Goal: Information Seeking & Learning: Compare options

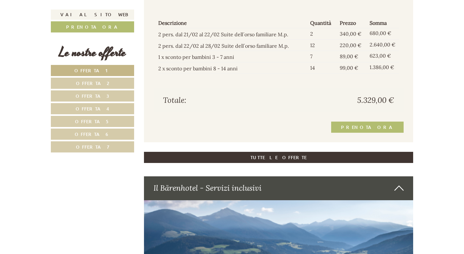
scroll to position [1570, 0]
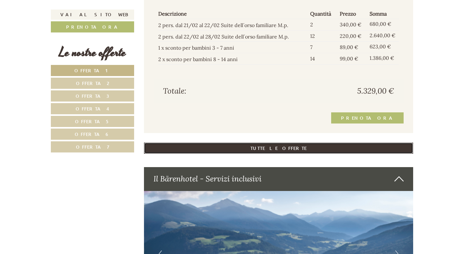
click at [305, 146] on link "TUTTE LE OFFERTE" at bounding box center [279, 148] width 270 height 11
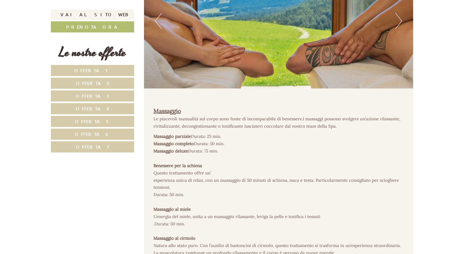
scroll to position [4503, 0]
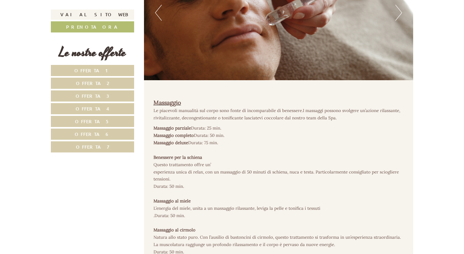
click at [108, 136] on link "Offerta 6" at bounding box center [92, 134] width 83 height 11
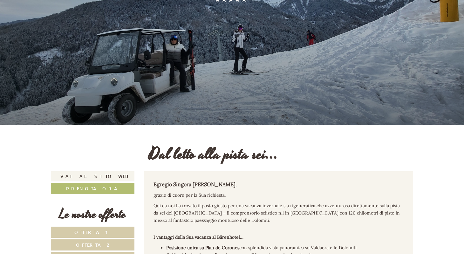
scroll to position [0, 0]
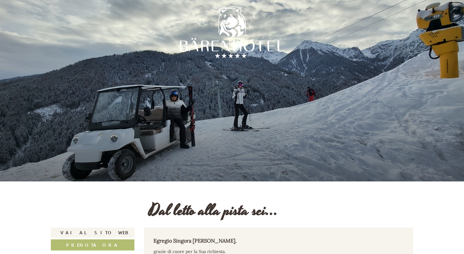
drag, startPoint x: 182, startPoint y: 45, endPoint x: 274, endPoint y: 48, distance: 91.7
click at [274, 48] on div at bounding box center [232, 34] width 105 height 105
click at [208, 87] on div at bounding box center [232, 34] width 111 height 111
click at [208, 92] on div at bounding box center [232, 90] width 464 height 181
click at [222, 107] on div at bounding box center [232, 90] width 464 height 181
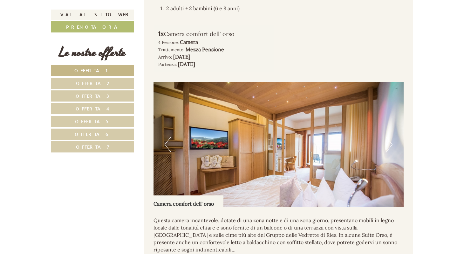
scroll to position [433, 0]
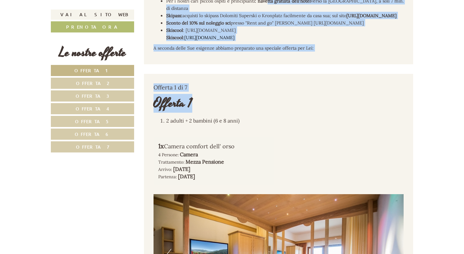
drag, startPoint x: 158, startPoint y: 10, endPoint x: 268, endPoint y: -3, distance: 110.6
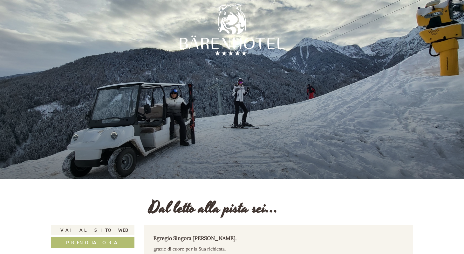
scroll to position [0, 0]
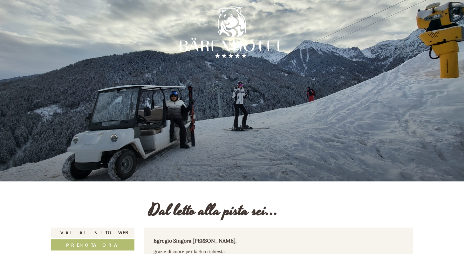
click at [252, 240] on p "Egregio Singora [PERSON_NAME] ," at bounding box center [279, 240] width 251 height 7
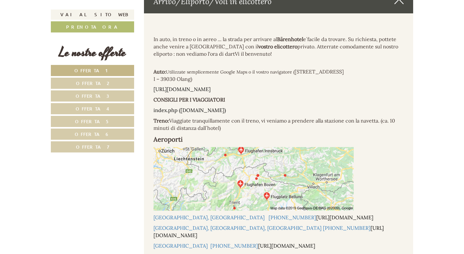
scroll to position [4169, 0]
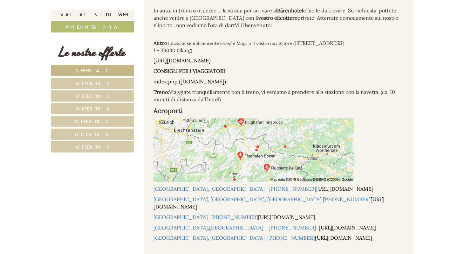
drag, startPoint x: 153, startPoint y: 170, endPoint x: 260, endPoint y: 89, distance: 134.3
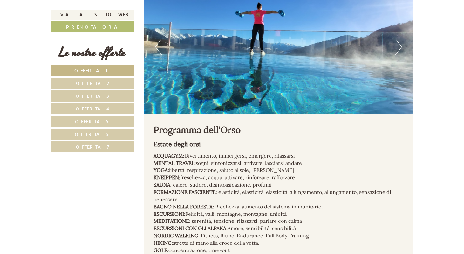
scroll to position [3494, 0]
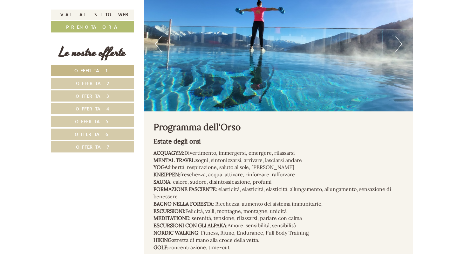
copy div "Loremip 5 do 9 Sitamet 3 5 consec + 0 adipisc (5 e 8 sedd) 9e Tempor incidid ut…"
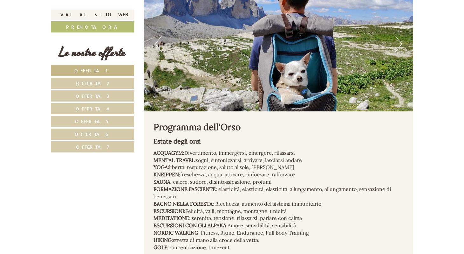
click at [97, 75] on link "Offerta 1" at bounding box center [92, 70] width 83 height 11
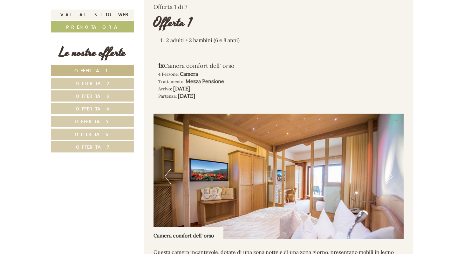
click at [272, 98] on div "1x Camera comfort dell' orso 4 Persone: Camera Trattamento: Mezza Pensione Arri…" at bounding box center [214, 80] width 121 height 48
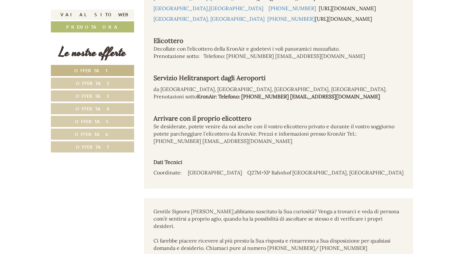
scroll to position [3540, 0]
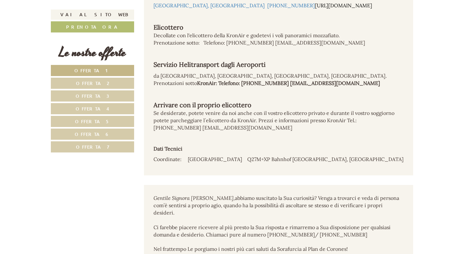
drag, startPoint x: 156, startPoint y: 15, endPoint x: 352, endPoint y: 254, distance: 308.8
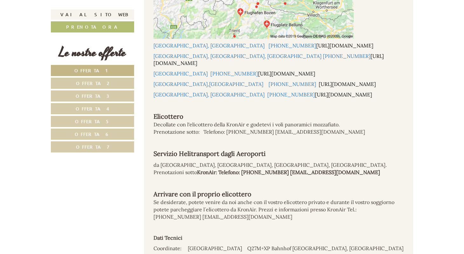
click at [99, 68] on span "Offerta 1" at bounding box center [92, 70] width 37 height 6
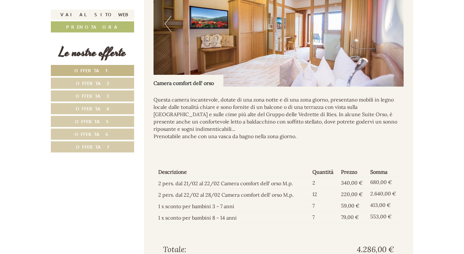
scroll to position [568, 0]
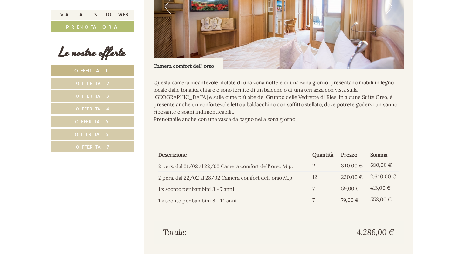
drag, startPoint x: 155, startPoint y: 15, endPoint x: 393, endPoint y: 244, distance: 329.8
click at [393, 244] on div "Offerta 1 di 7 Offerta 1 2 adulti + 2 bambini (6 e 8 anni) 1x Camera comfort de…" at bounding box center [279, 49] width 270 height 450
copy div "Loremip 0 do 1 Sitamet 8 3 consec + 1 adipisc (0 e 2 sedd) 2e Tempor incidid ut…"
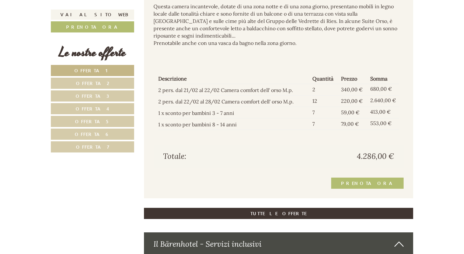
scroll to position [644, 0]
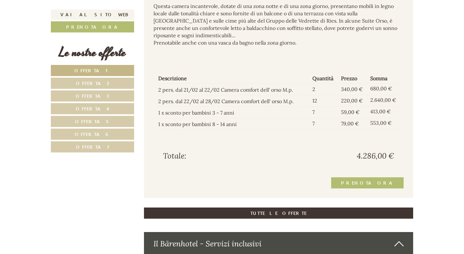
click at [368, 161] on span "4.286,00 €" at bounding box center [375, 155] width 37 height 11
drag, startPoint x: 359, startPoint y: 163, endPoint x: 388, endPoint y: 163, distance: 29.0
click at [388, 161] on span "4.286,00 €" at bounding box center [375, 155] width 37 height 11
drag, startPoint x: 358, startPoint y: 163, endPoint x: 387, endPoint y: 162, distance: 29.3
click at [387, 161] on span "4.286,00 €" at bounding box center [375, 155] width 37 height 11
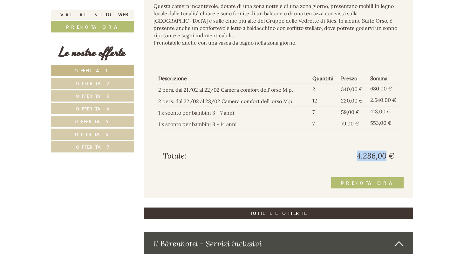
copy span "4.286,00"
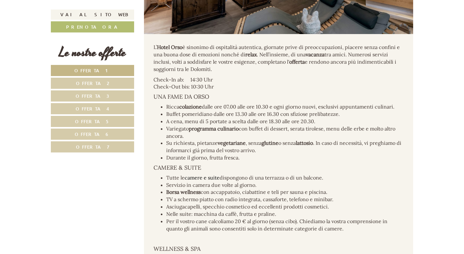
click at [111, 83] on link "Offerta 2" at bounding box center [92, 83] width 83 height 11
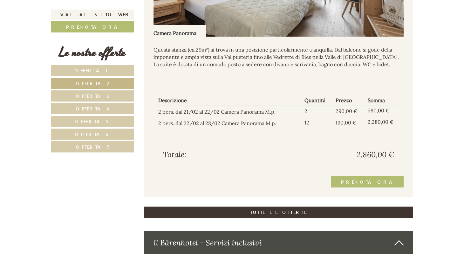
scroll to position [602, 0]
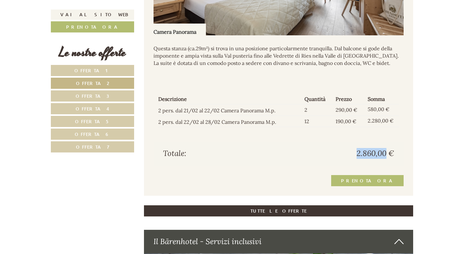
drag, startPoint x: 357, startPoint y: 161, endPoint x: 387, endPoint y: 161, distance: 29.9
click at [387, 159] on span "2.860,00 €" at bounding box center [376, 153] width 38 height 11
copy span "2.860,00"
click at [88, 94] on span "Offerta 3" at bounding box center [93, 96] width 34 height 6
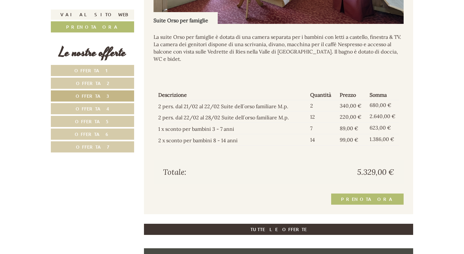
scroll to position [614, 0]
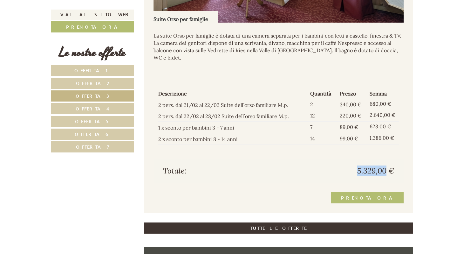
drag, startPoint x: 357, startPoint y: 171, endPoint x: 387, endPoint y: 171, distance: 29.9
click at [387, 171] on span "5.329,00 €" at bounding box center [376, 170] width 37 height 11
copy span "5.329,00"
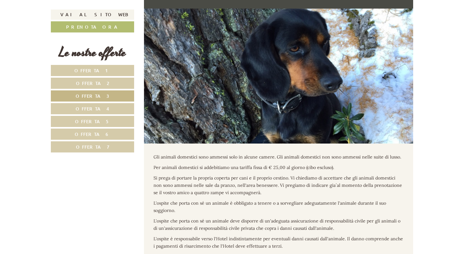
click at [102, 109] on span "Offerta 4" at bounding box center [93, 109] width 34 height 6
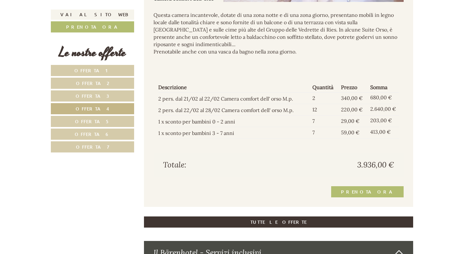
scroll to position [640, 0]
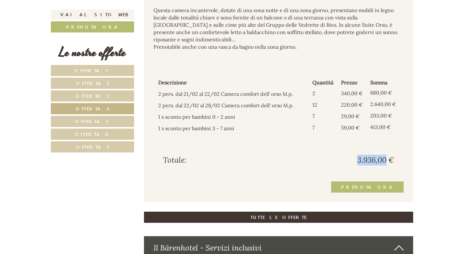
drag, startPoint x: 357, startPoint y: 167, endPoint x: 387, endPoint y: 167, distance: 29.6
click at [387, 165] on span "3.936,00 €" at bounding box center [376, 160] width 37 height 11
copy span "3.936,00"
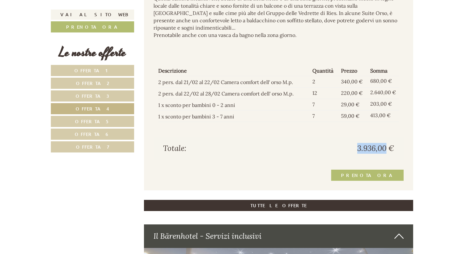
scroll to position [652, 0]
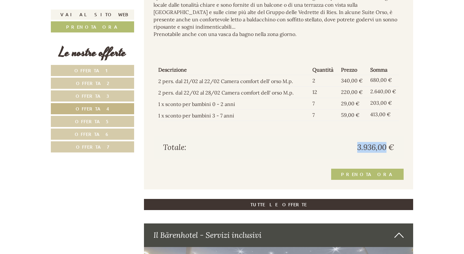
click at [71, 123] on link "Offerta 5" at bounding box center [92, 121] width 83 height 11
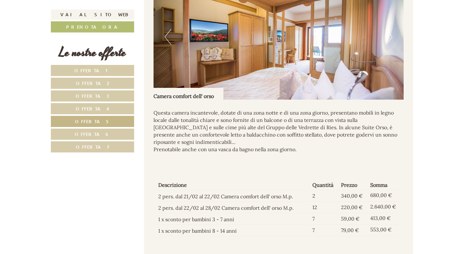
scroll to position [538, 0]
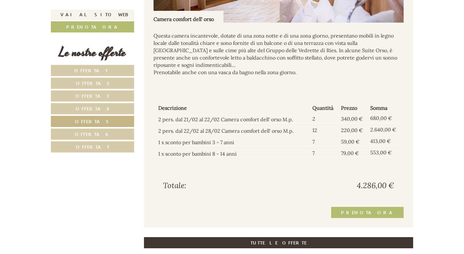
click at [93, 133] on span "Offerta 6" at bounding box center [93, 134] width 36 height 6
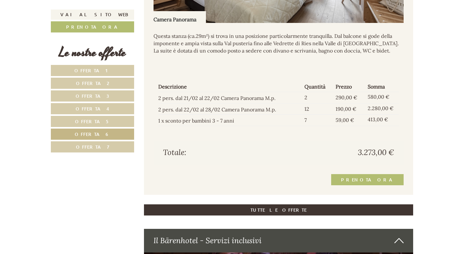
scroll to position [614, 0]
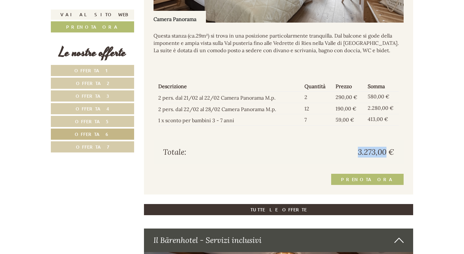
drag, startPoint x: 359, startPoint y: 160, endPoint x: 387, endPoint y: 161, distance: 28.0
click at [387, 157] on span "3.273,00 €" at bounding box center [376, 152] width 36 height 11
copy span "3.273,00"
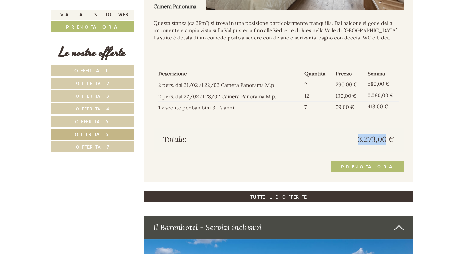
click at [81, 147] on span "Offerta 7" at bounding box center [92, 147] width 33 height 6
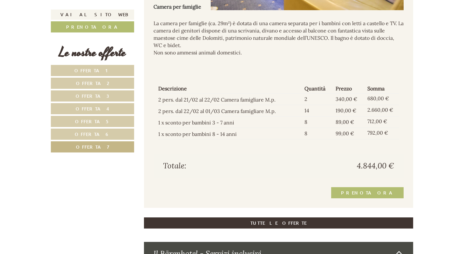
scroll to position [640, 0]
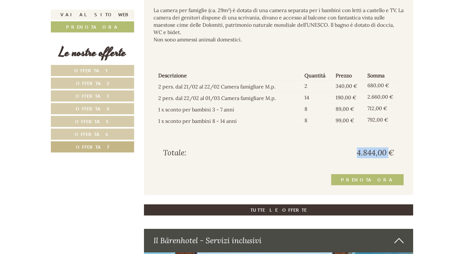
drag, startPoint x: 358, startPoint y: 161, endPoint x: 388, endPoint y: 162, distance: 29.9
click at [388, 158] on span "4.844,00 €" at bounding box center [375, 152] width 37 height 11
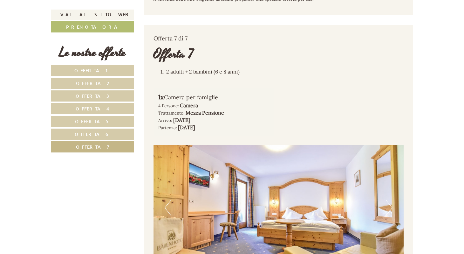
scroll to position [360, 0]
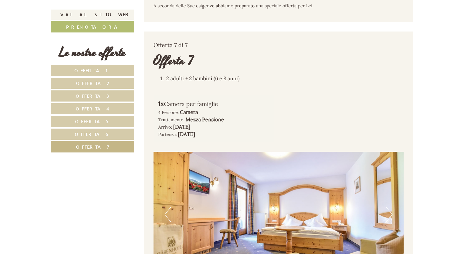
click at [101, 133] on span "Offerta 6" at bounding box center [93, 134] width 36 height 6
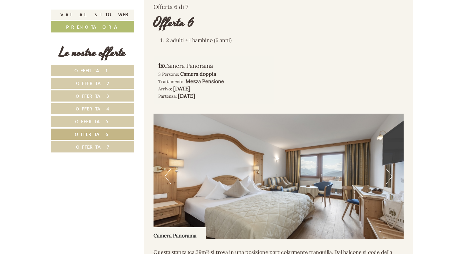
click at [104, 122] on span "Offerta 5" at bounding box center [92, 121] width 35 height 6
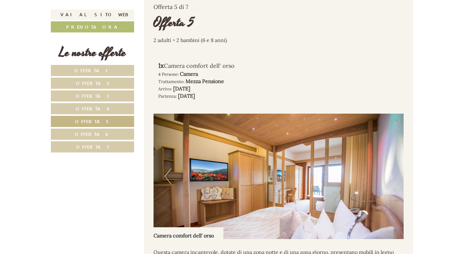
click at [106, 112] on link "Offerta 4" at bounding box center [92, 108] width 83 height 11
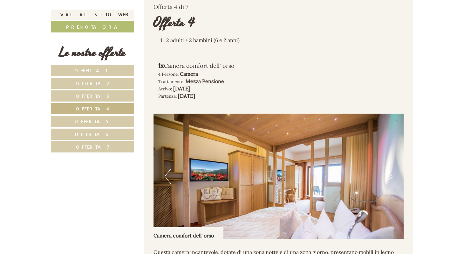
click at [106, 100] on link "Offerta 3" at bounding box center [92, 95] width 83 height 11
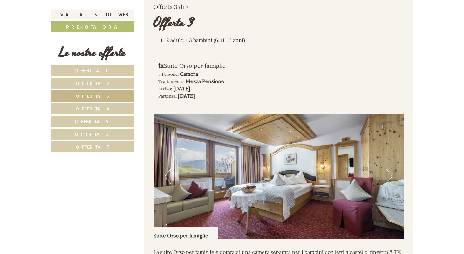
click at [106, 84] on link "Offerta 2" at bounding box center [92, 83] width 83 height 11
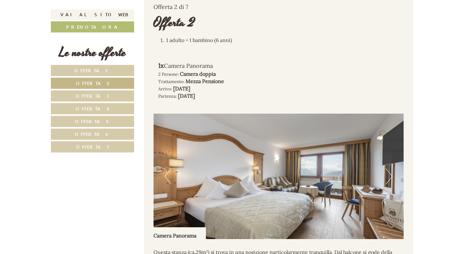
click at [106, 72] on link "Offerta 1" at bounding box center [92, 70] width 83 height 11
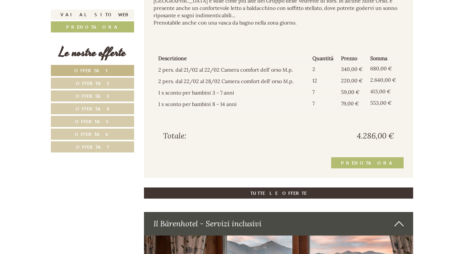
scroll to position [665, 0]
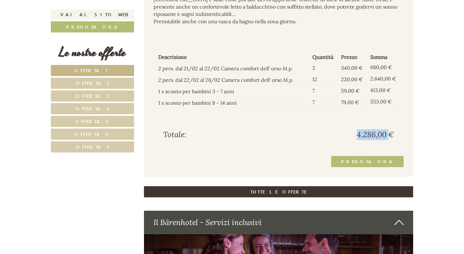
drag, startPoint x: 358, startPoint y: 141, endPoint x: 388, endPoint y: 141, distance: 30.2
click at [388, 140] on span "4.286,00 €" at bounding box center [375, 134] width 37 height 11
copy span "4.286,00"
